Goal: Information Seeking & Learning: Learn about a topic

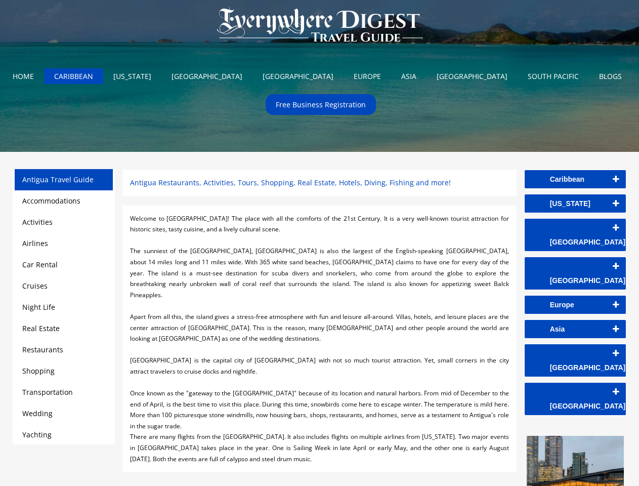
click at [319, 243] on div at bounding box center [319, 240] width 378 height 11
click at [320, 27] on img at bounding box center [320, 25] width 226 height 51
click at [575, 179] on link "Caribbean" at bounding box center [574, 179] width 101 height 18
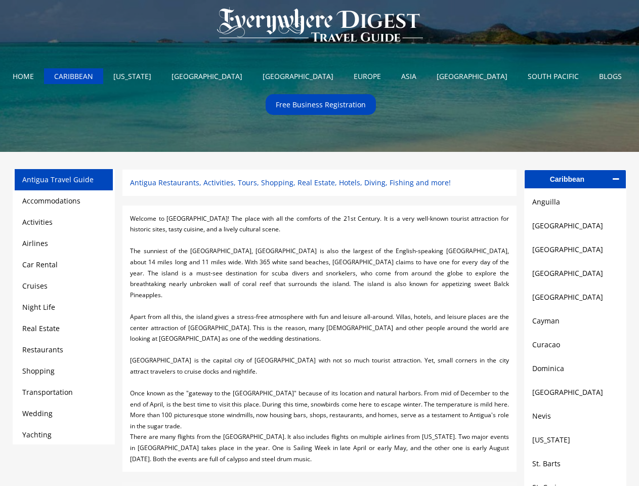
click at [575, 228] on link "[GEOGRAPHIC_DATA]" at bounding box center [575, 225] width 86 height 12
click at [575, 252] on link "[GEOGRAPHIC_DATA]" at bounding box center [575, 249] width 86 height 12
click at [575, 276] on link "[GEOGRAPHIC_DATA]" at bounding box center [575, 273] width 86 height 12
click at [575, 300] on link "[GEOGRAPHIC_DATA]" at bounding box center [575, 297] width 86 height 12
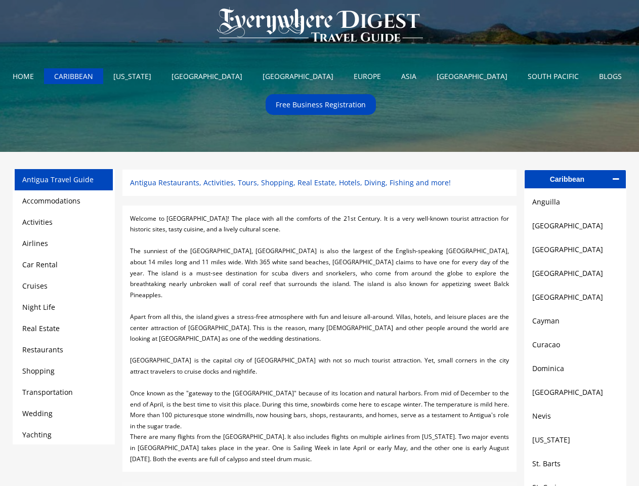
click at [575, 325] on link "Cayman" at bounding box center [575, 321] width 86 height 12
